Goal: Go to known website

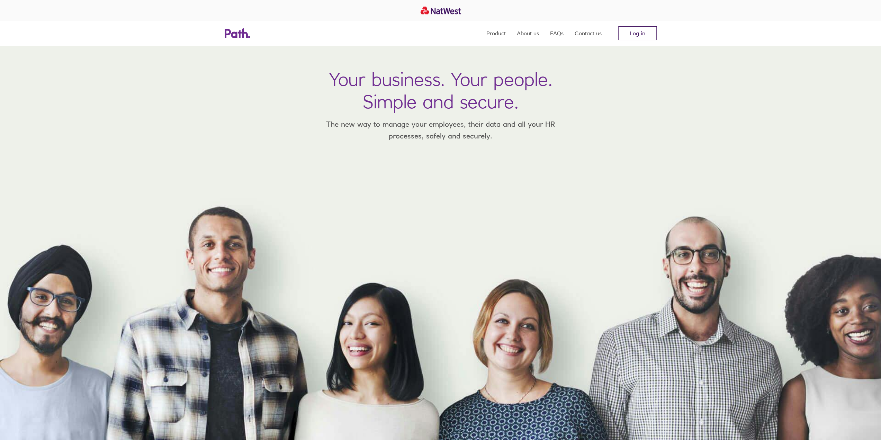
click at [646, 33] on link "Log in" at bounding box center [638, 33] width 38 height 14
click at [633, 35] on link "Log in" at bounding box center [638, 33] width 38 height 14
